Goal: Find contact information: Find contact information

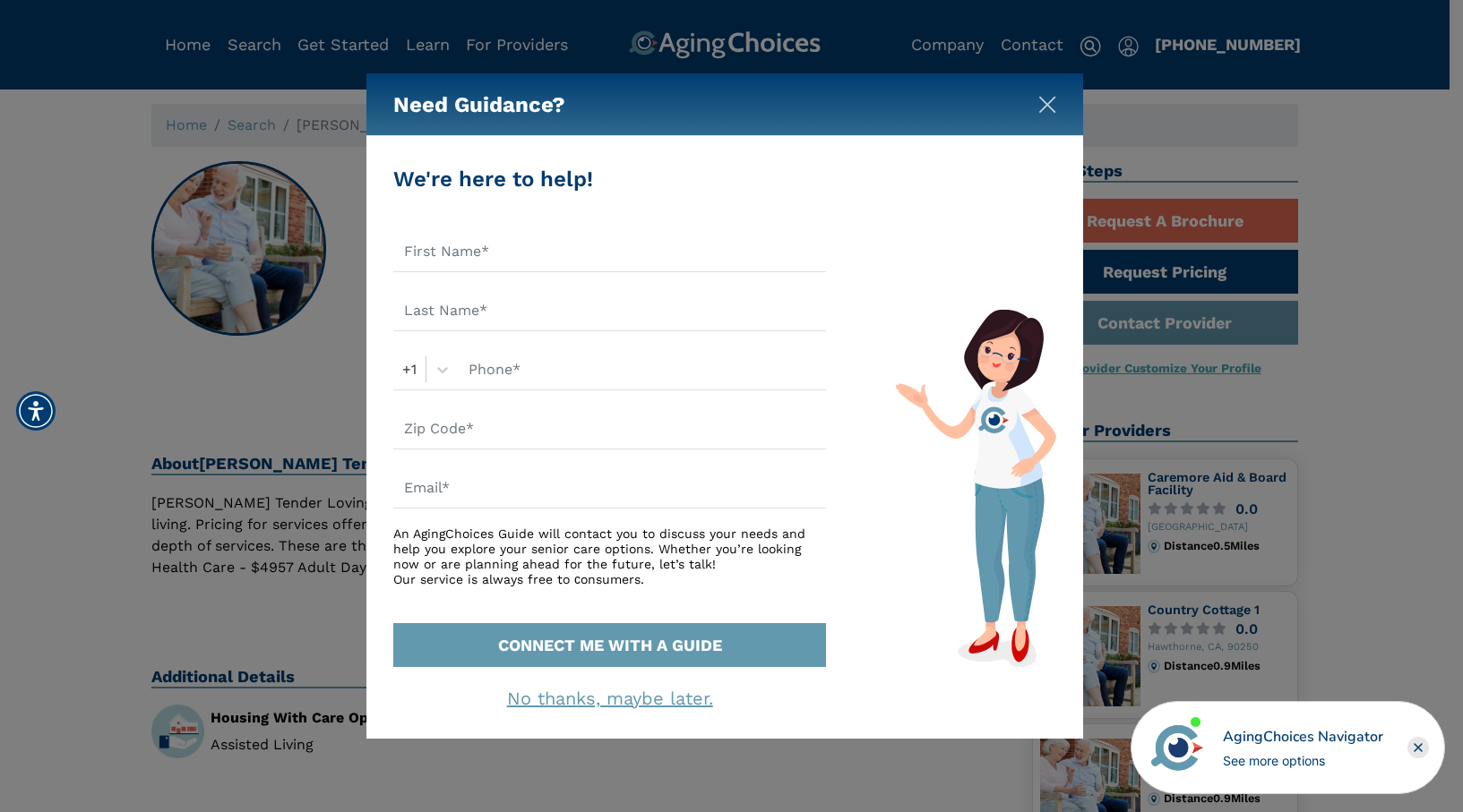
click at [1047, 101] on img "Close" at bounding box center [1047, 105] width 18 height 18
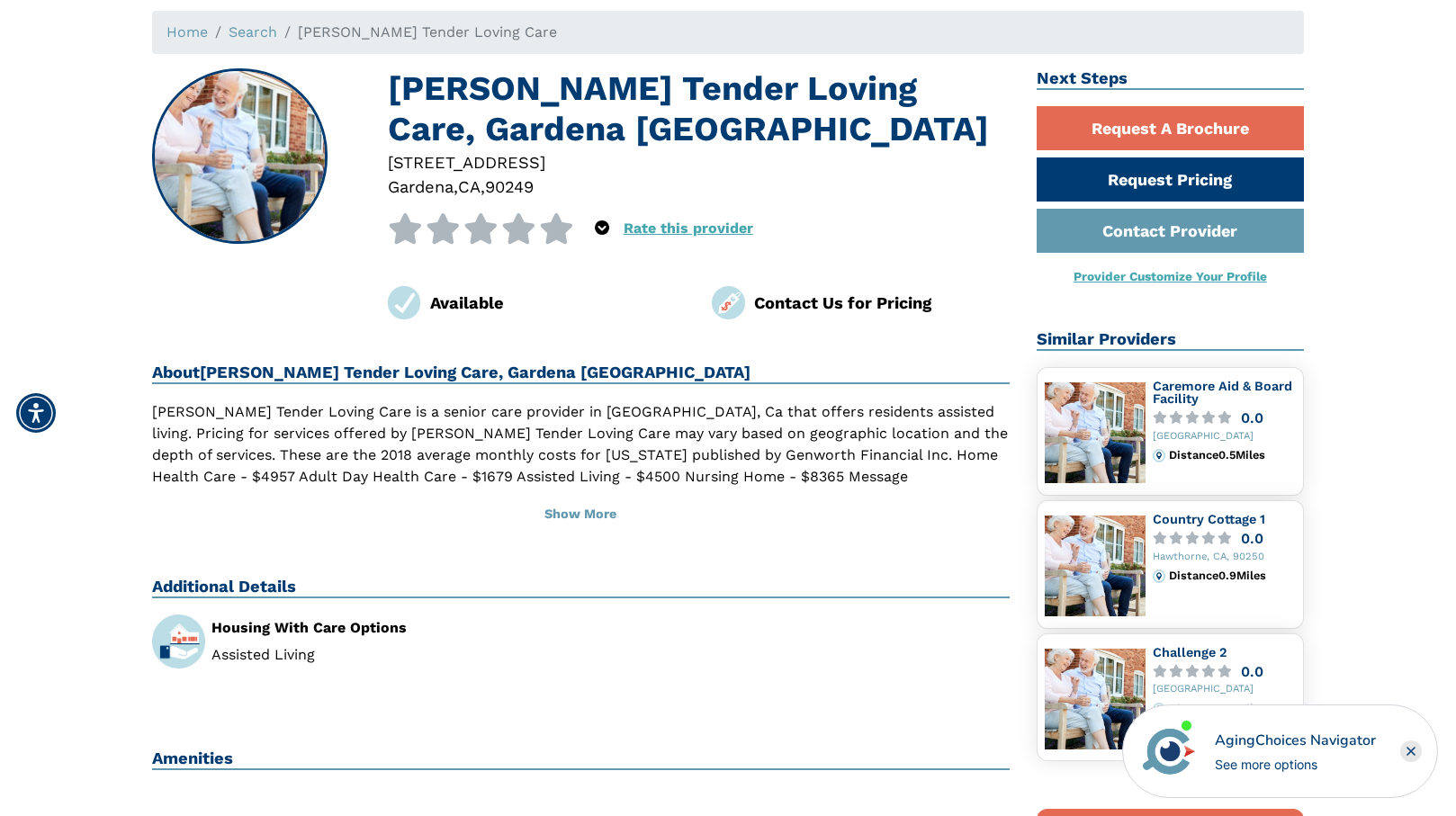
scroll to position [180, 0]
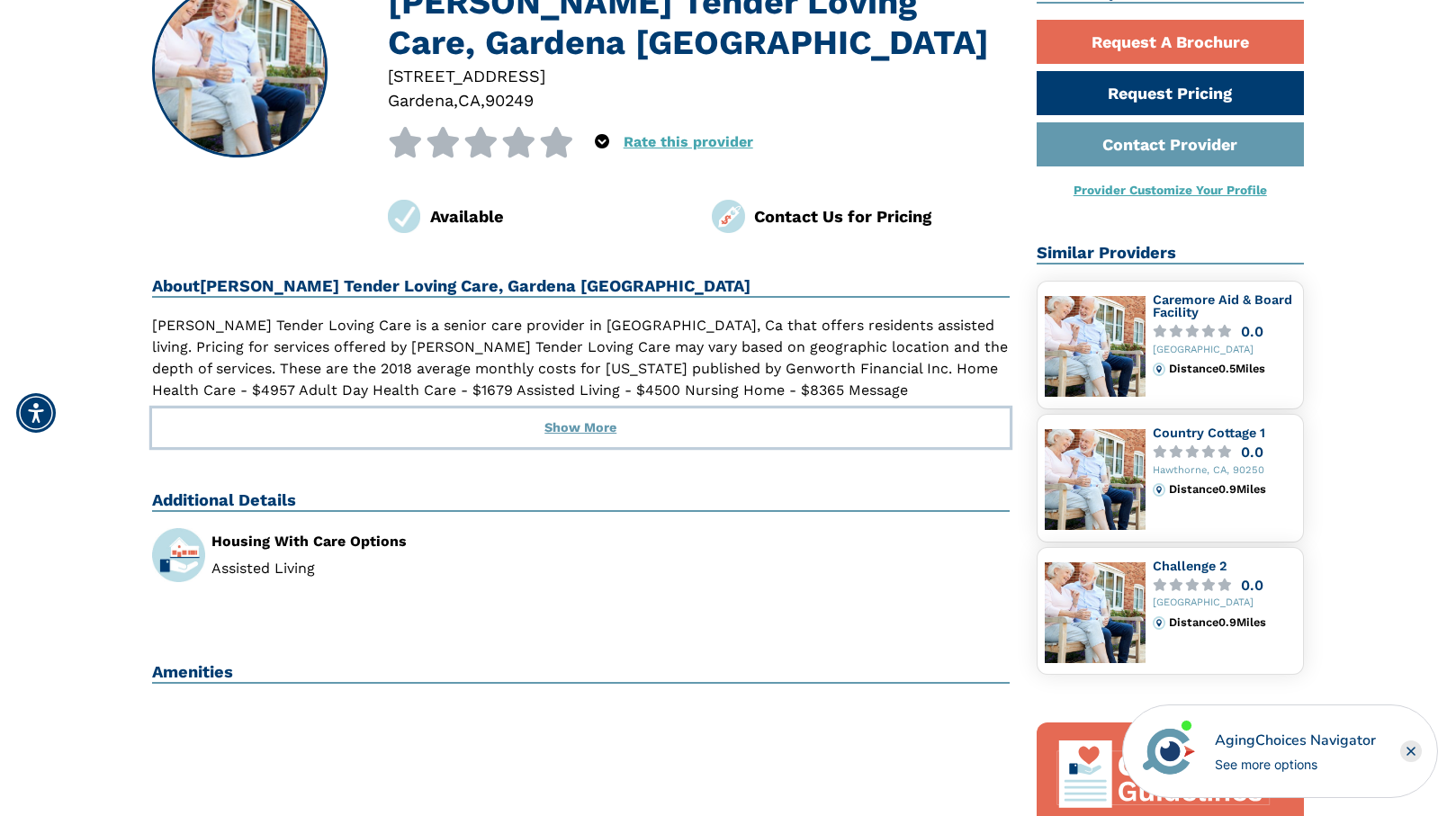
click at [594, 437] on button "Show More" at bounding box center [581, 428] width 858 height 40
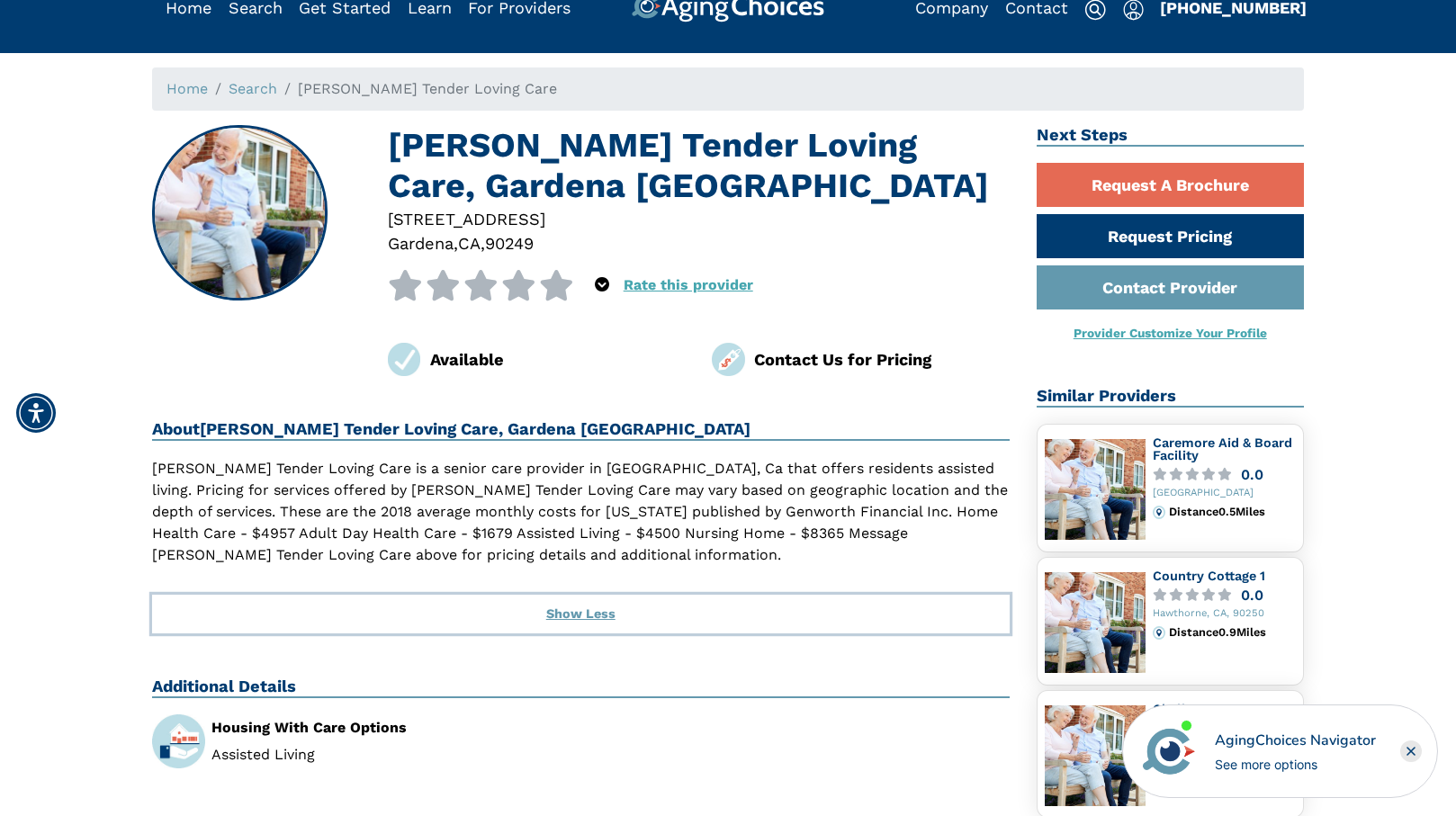
scroll to position [0, 0]
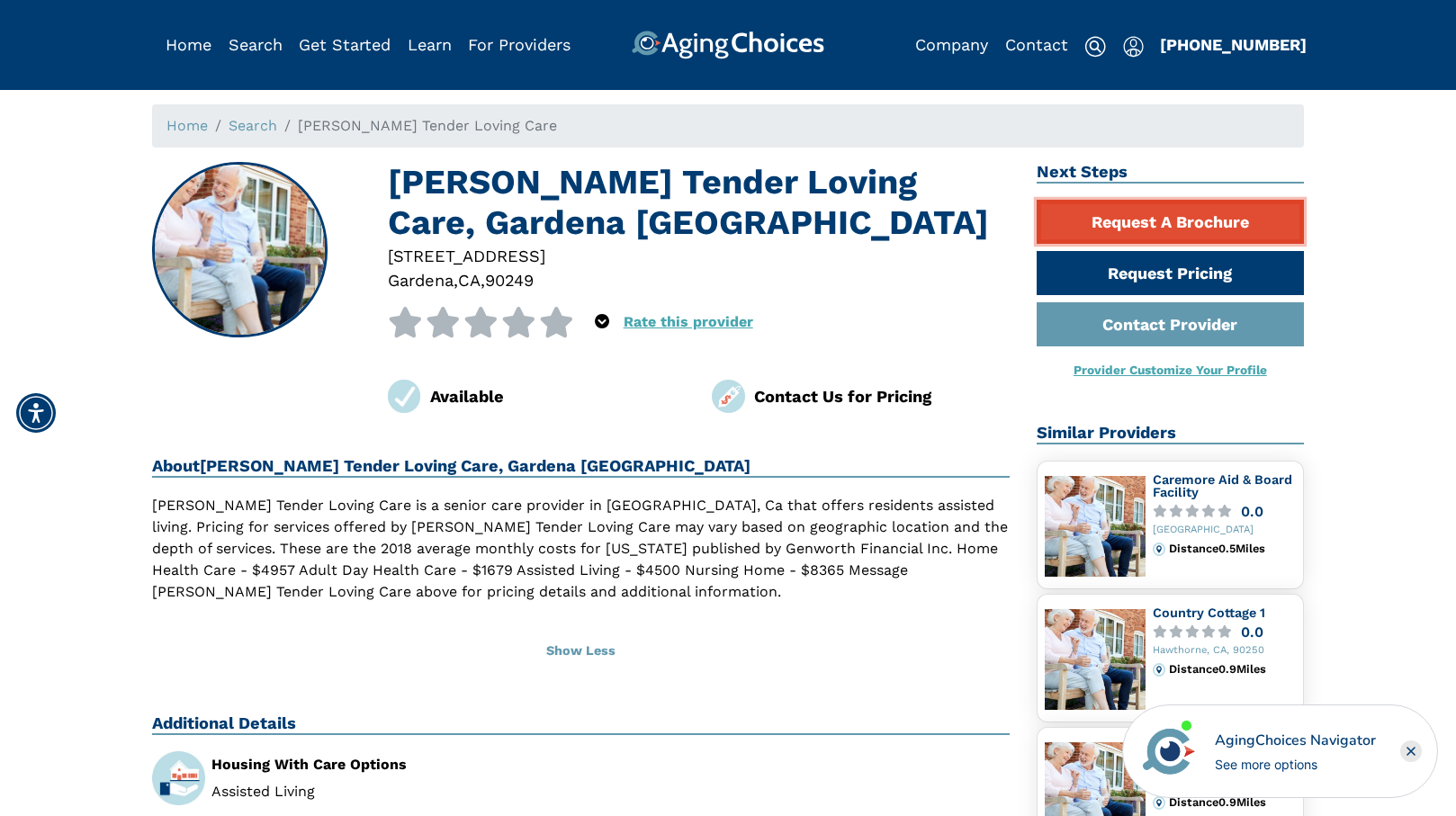
click at [1185, 231] on link "Request A Brochure" at bounding box center [1170, 221] width 268 height 44
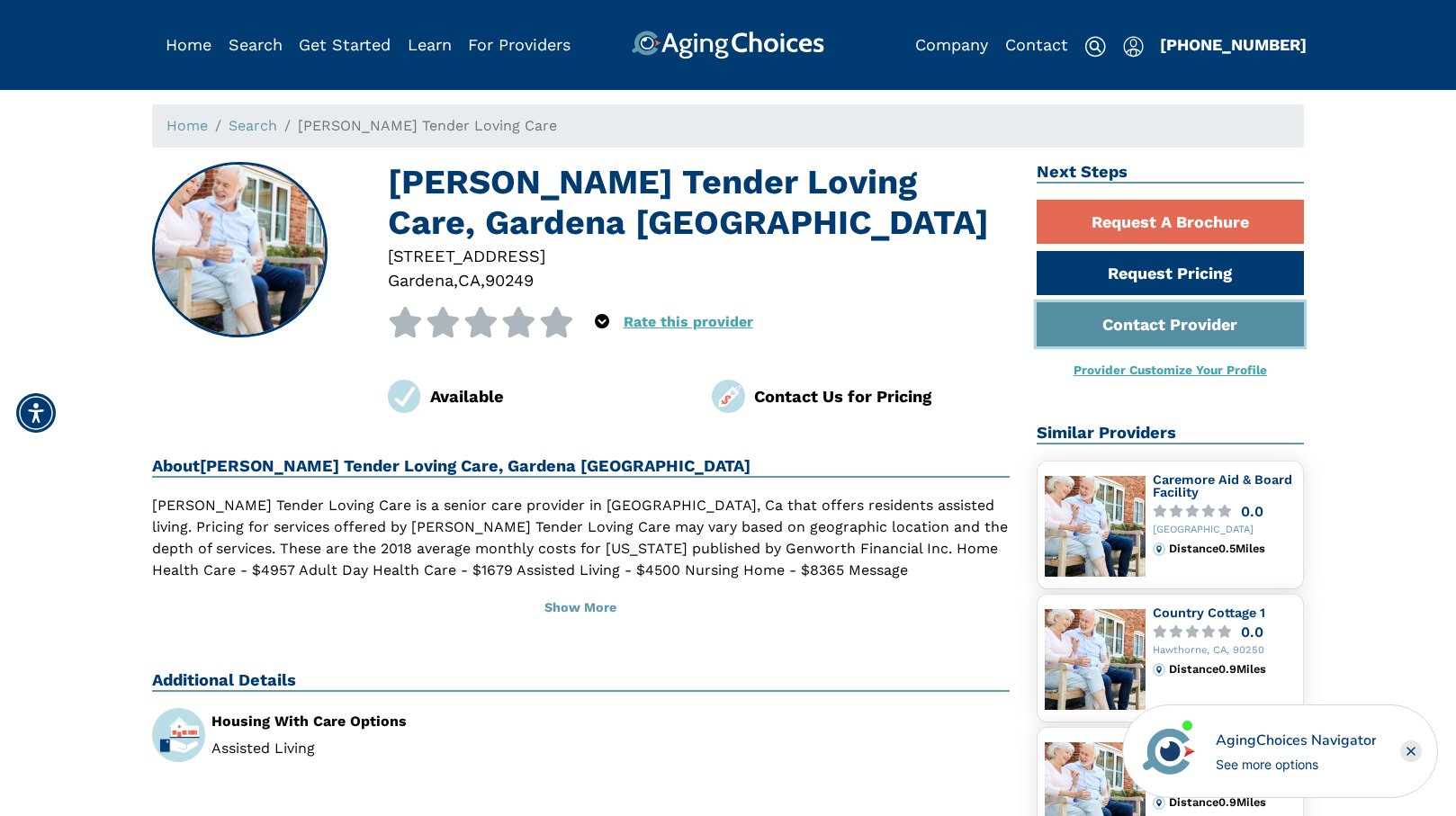
click at [1173, 329] on link "Contact Provider" at bounding box center [1170, 324] width 268 height 44
